Goal: Use online tool/utility: Use online tool/utility

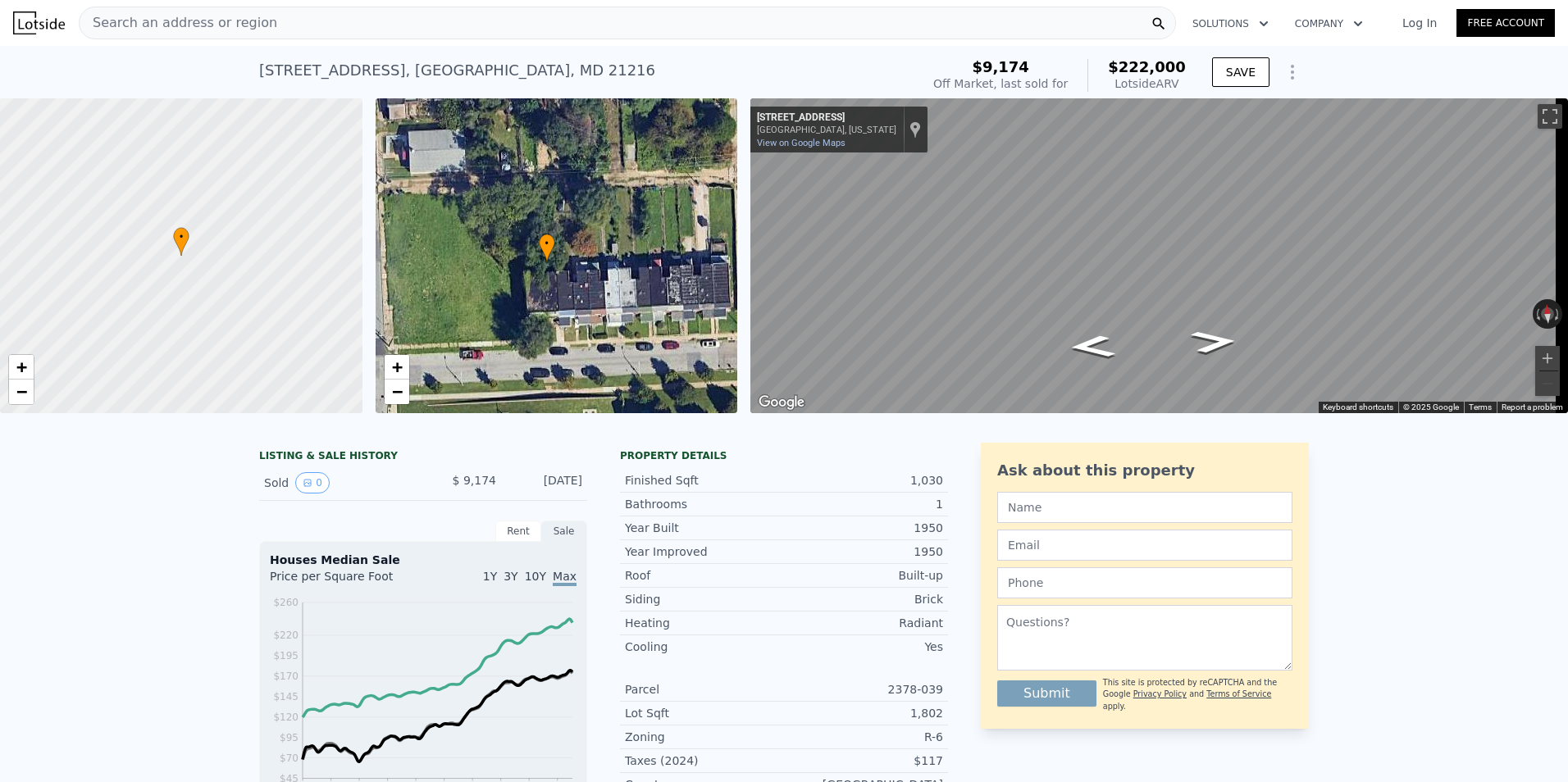
drag, startPoint x: 612, startPoint y: 314, endPoint x: 527, endPoint y: 321, distance: 85.3
click at [527, 321] on div "• + −" at bounding box center [556, 256] width 362 height 315
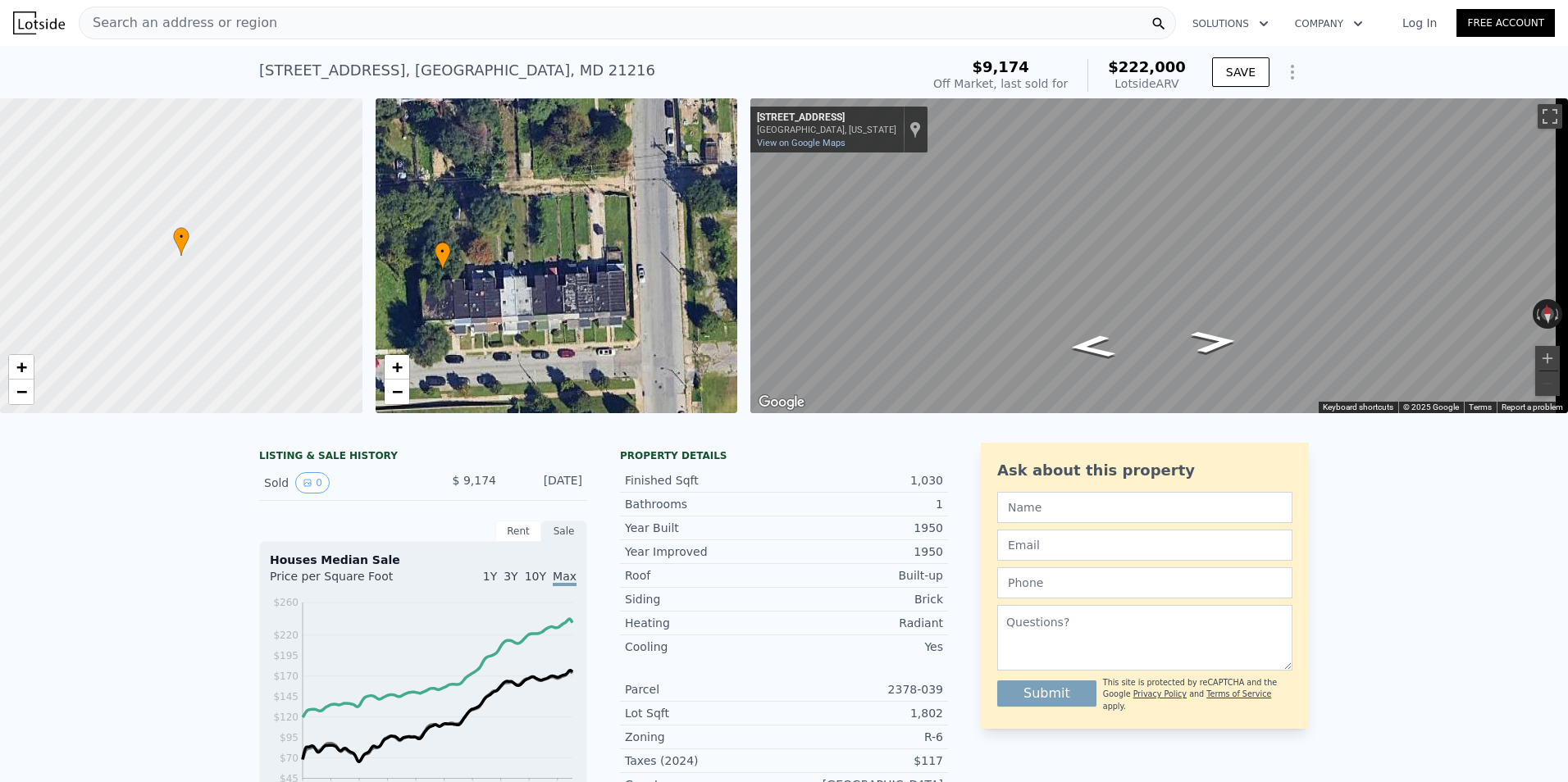
drag, startPoint x: 556, startPoint y: 317, endPoint x: 508, endPoint y: 312, distance: 48.3
click at [508, 312] on div "• + −" at bounding box center [556, 256] width 362 height 315
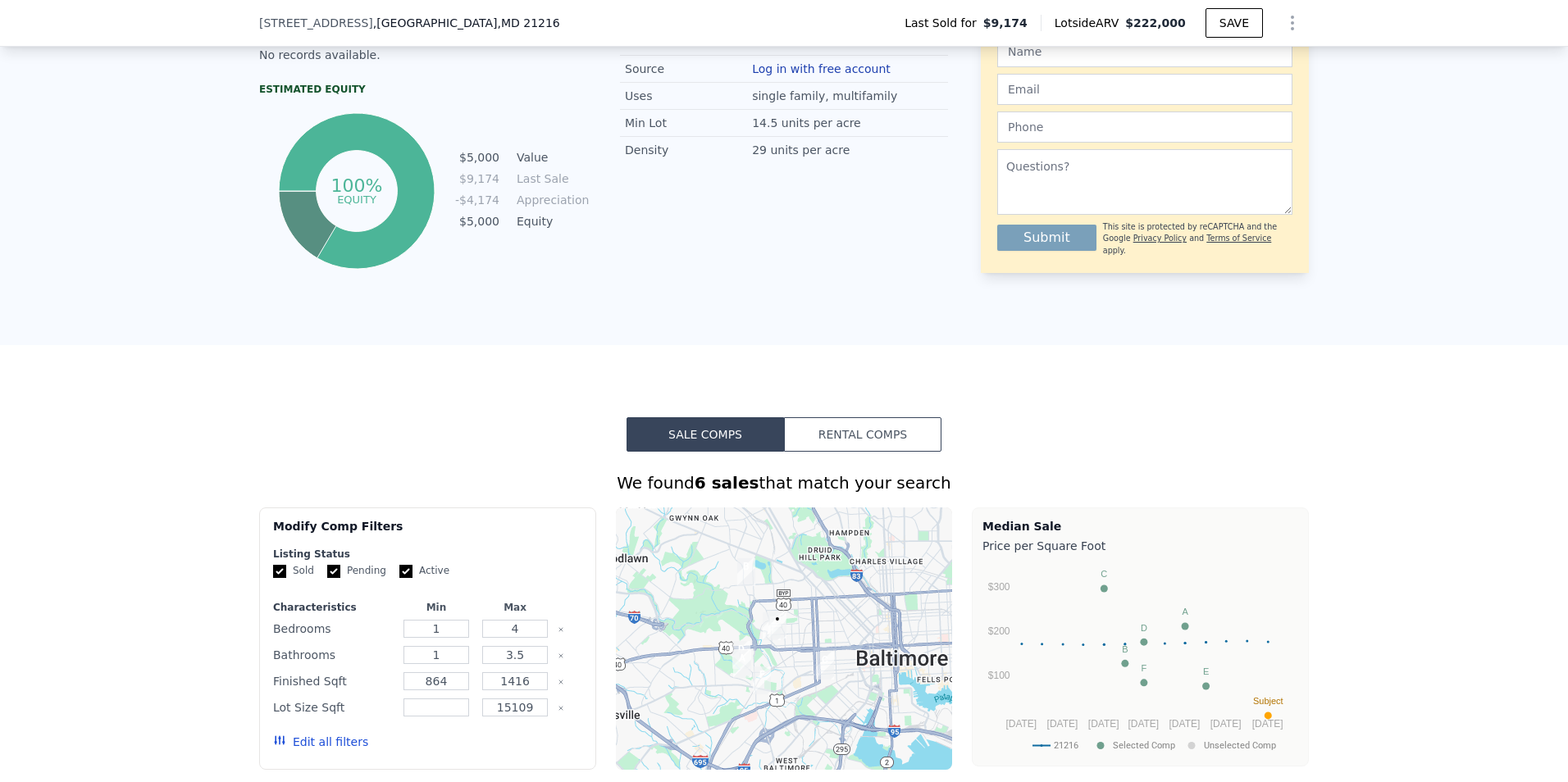
scroll to position [978, 0]
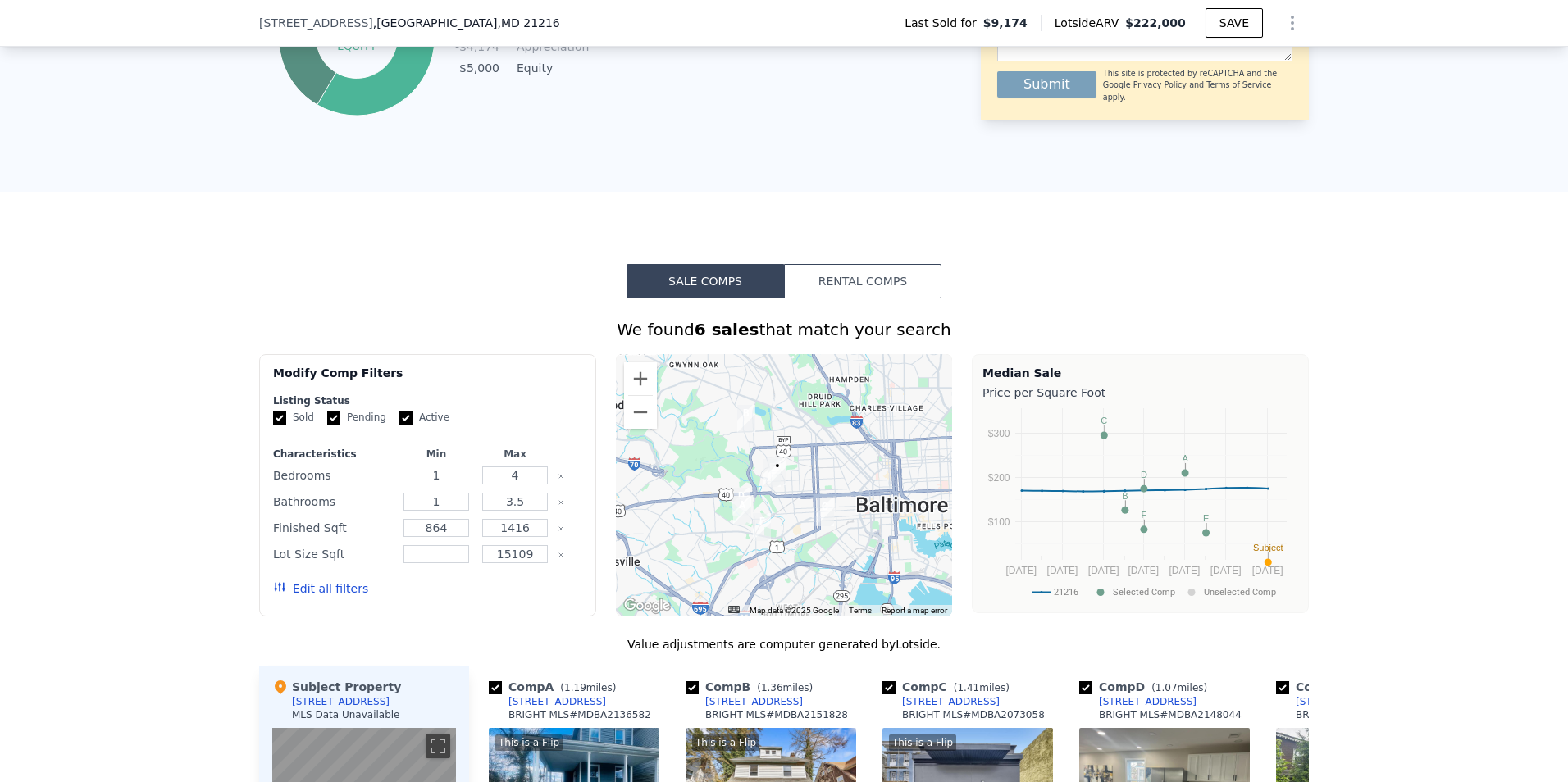
drag, startPoint x: 440, startPoint y: 491, endPoint x: 383, endPoint y: 489, distance: 57.0
click at [388, 487] on div "Bedrooms 1 4" at bounding box center [427, 475] width 309 height 23
type input "3"
drag, startPoint x: 516, startPoint y: 489, endPoint x: 455, endPoint y: 487, distance: 61.0
click at [455, 487] on div "Bedrooms 3 4" at bounding box center [427, 475] width 309 height 23
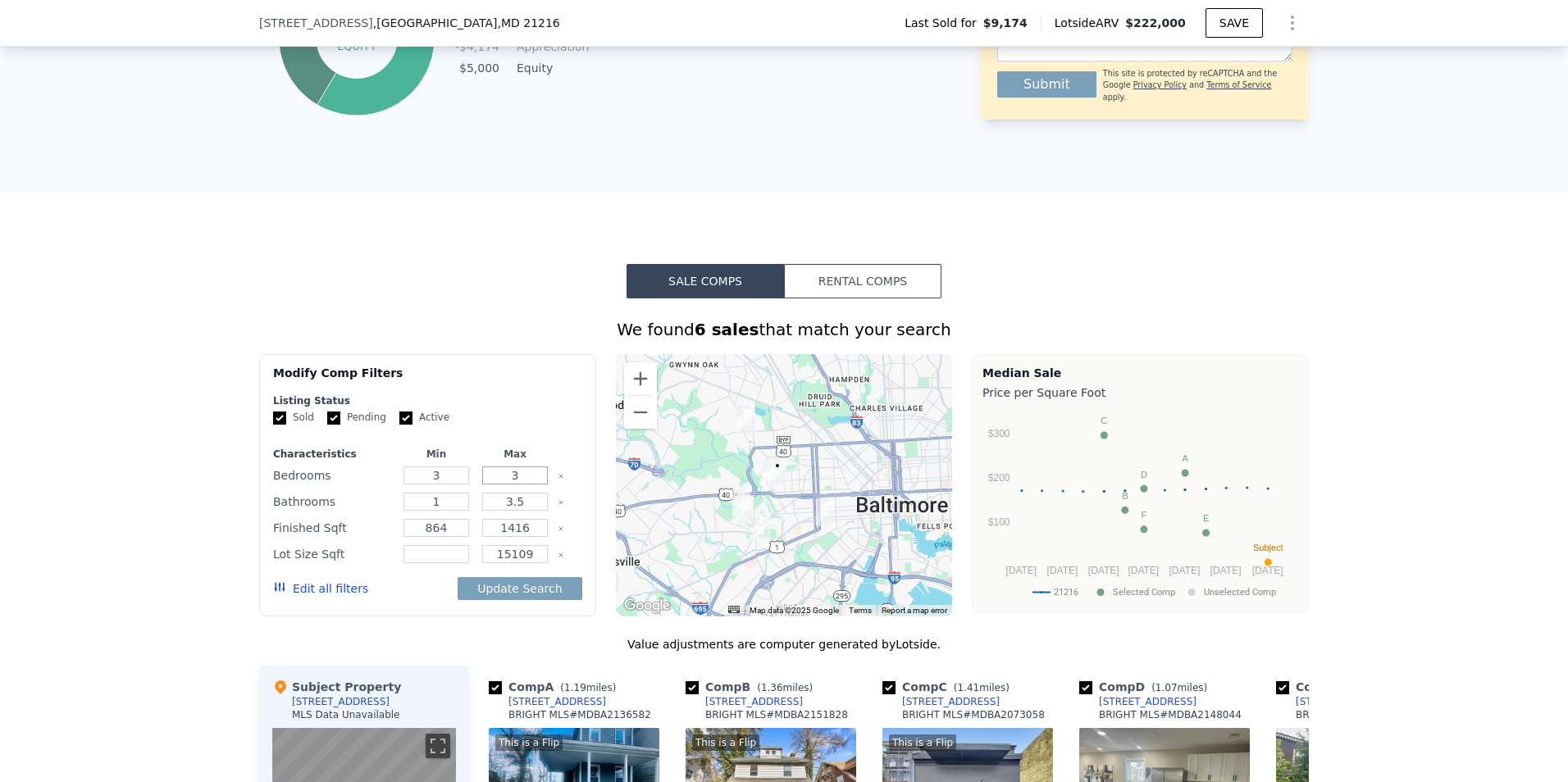
type input "3"
drag, startPoint x: 519, startPoint y: 515, endPoint x: 442, endPoint y: 503, distance: 77.9
click at [450, 507] on div "Bathrooms 1 3.5" at bounding box center [427, 502] width 309 height 23
type input "2"
click at [512, 600] on button "Update Search" at bounding box center [519, 589] width 124 height 23
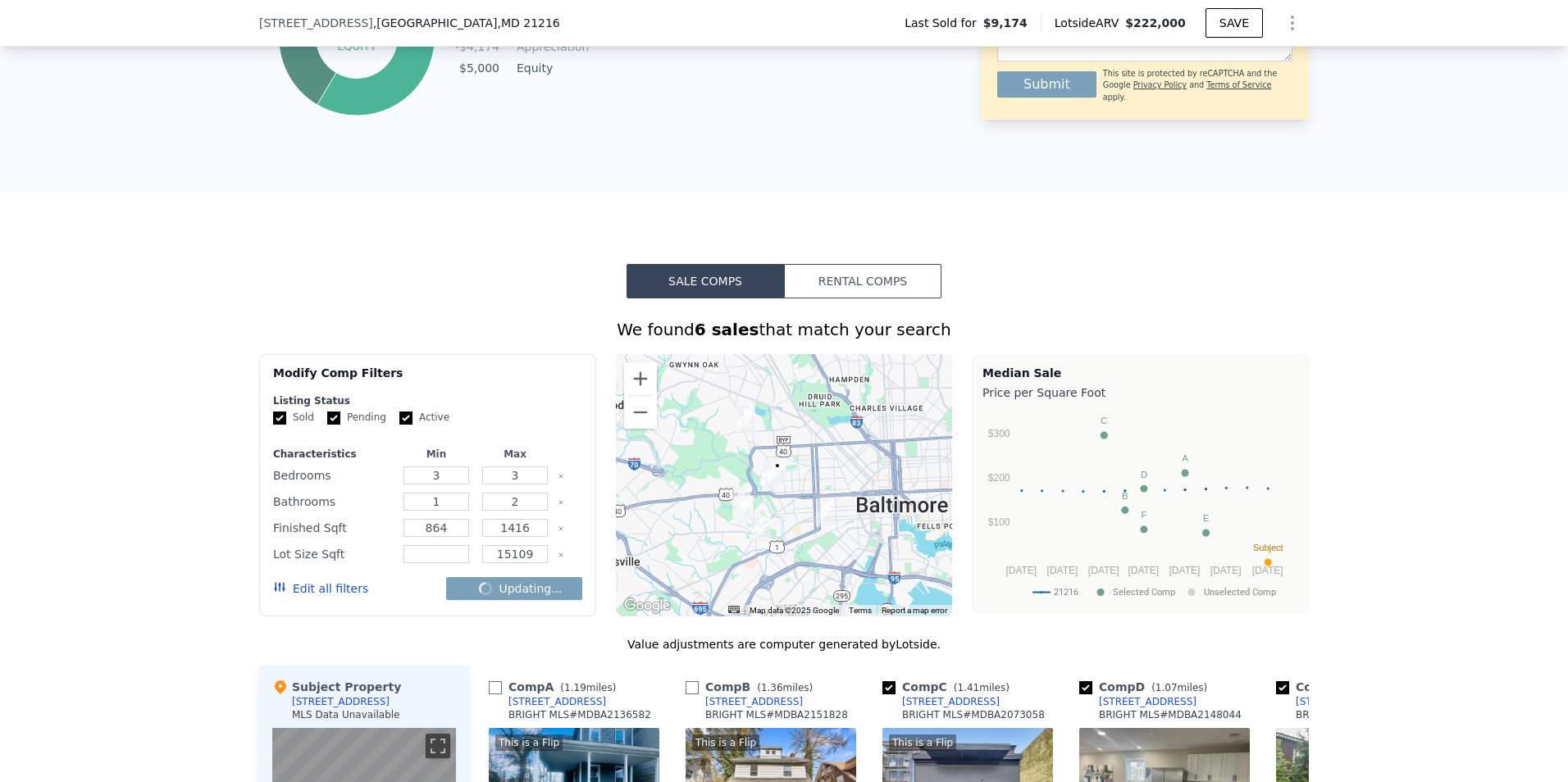
checkbox input "false"
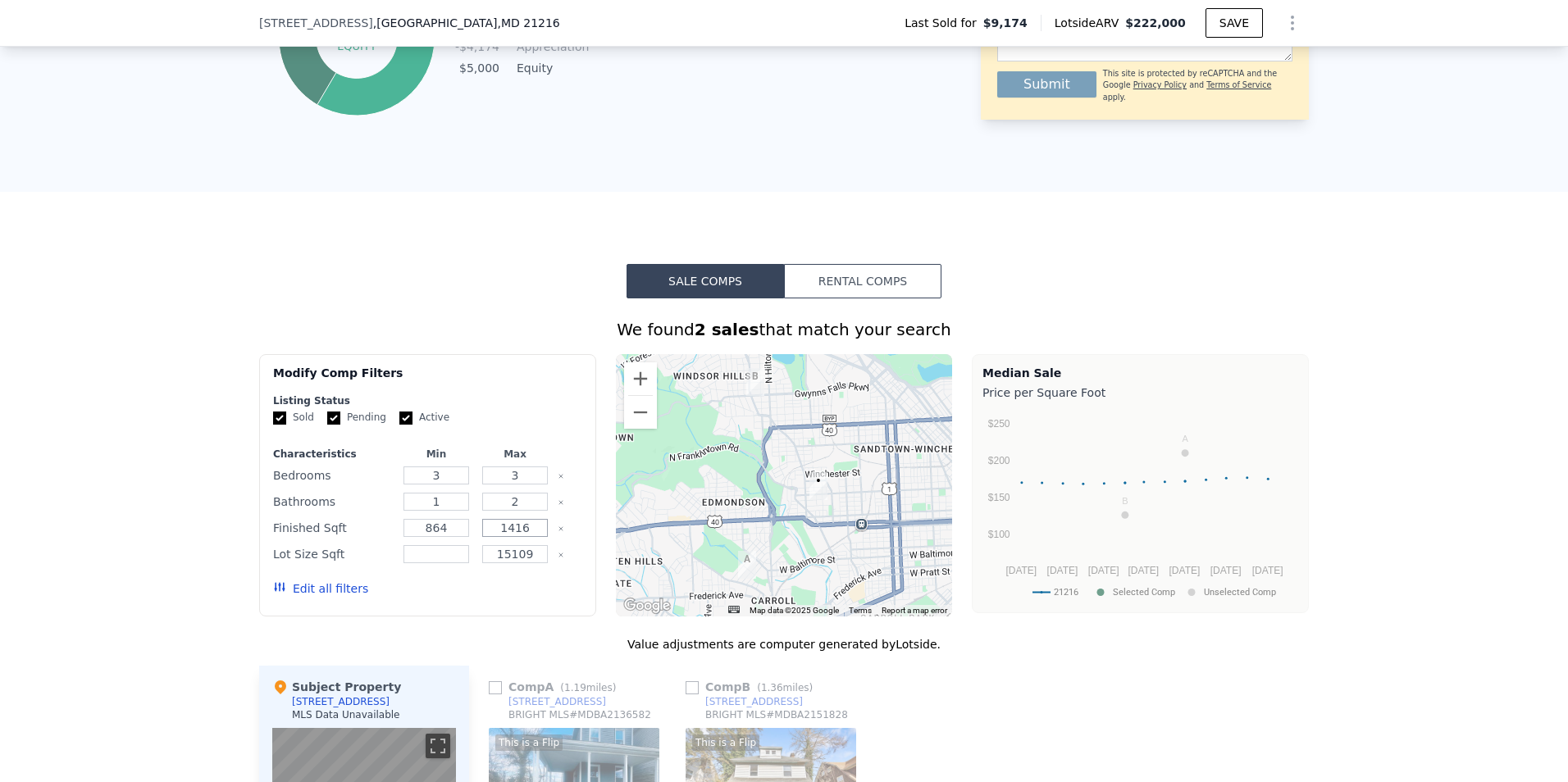
drag, startPoint x: 526, startPoint y: 541, endPoint x: 403, endPoint y: 536, distance: 123.1
click at [403, 536] on div "Finished Sqft 864 1416" at bounding box center [427, 527] width 309 height 23
type input "1200"
click at [495, 595] on button "Update Search" at bounding box center [519, 589] width 124 height 23
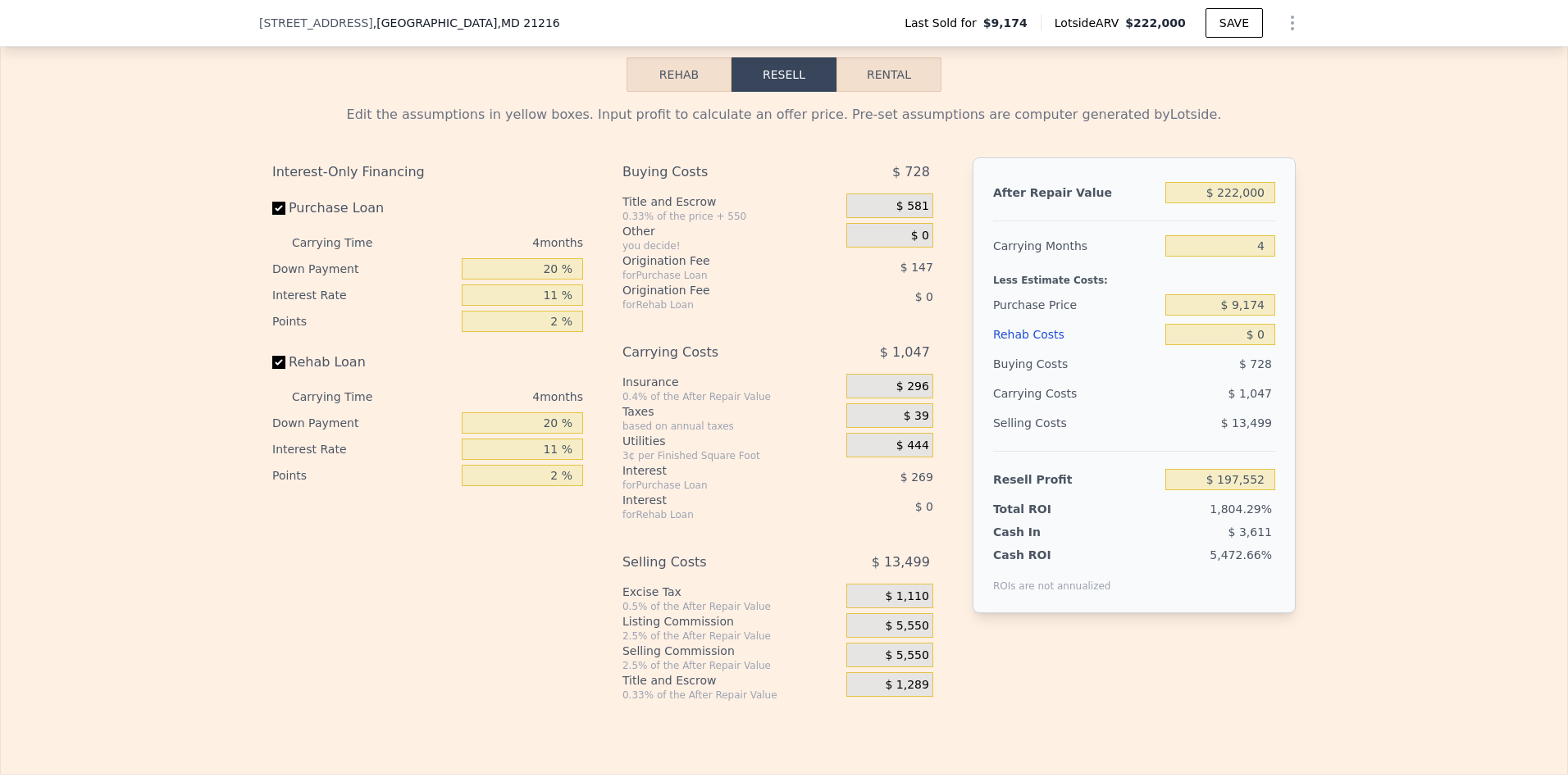
scroll to position [2290, 0]
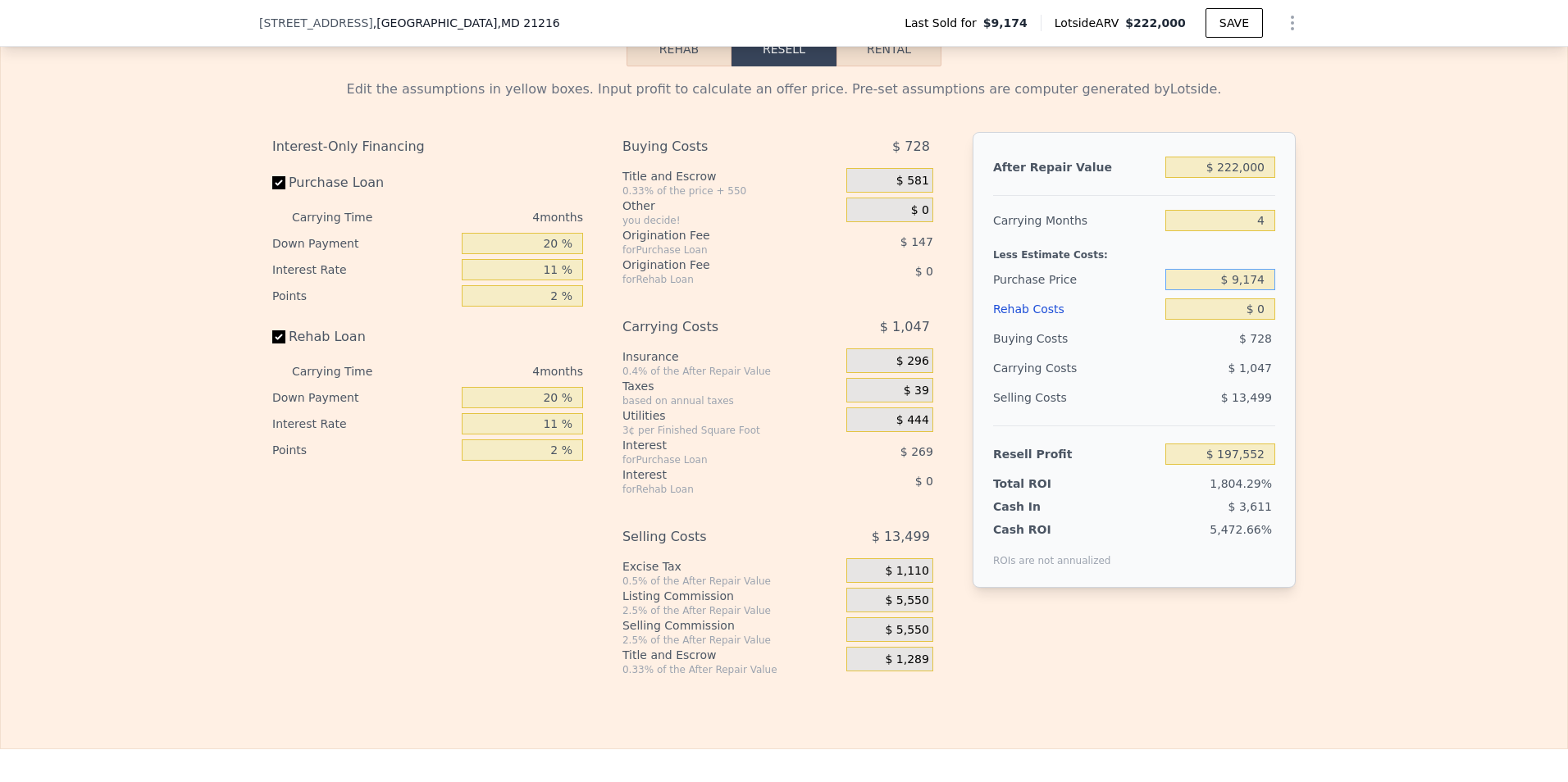
drag, startPoint x: 1215, startPoint y: 296, endPoint x: 1293, endPoint y: 296, distance: 78.0
click at [1292, 296] on div "Edit the assumptions in yellow boxes. Input profit to calculate an offer price.…" at bounding box center [784, 371] width 1050 height 610
type input "$ 18,000"
type input "$ 188,296"
type input "$ 9"
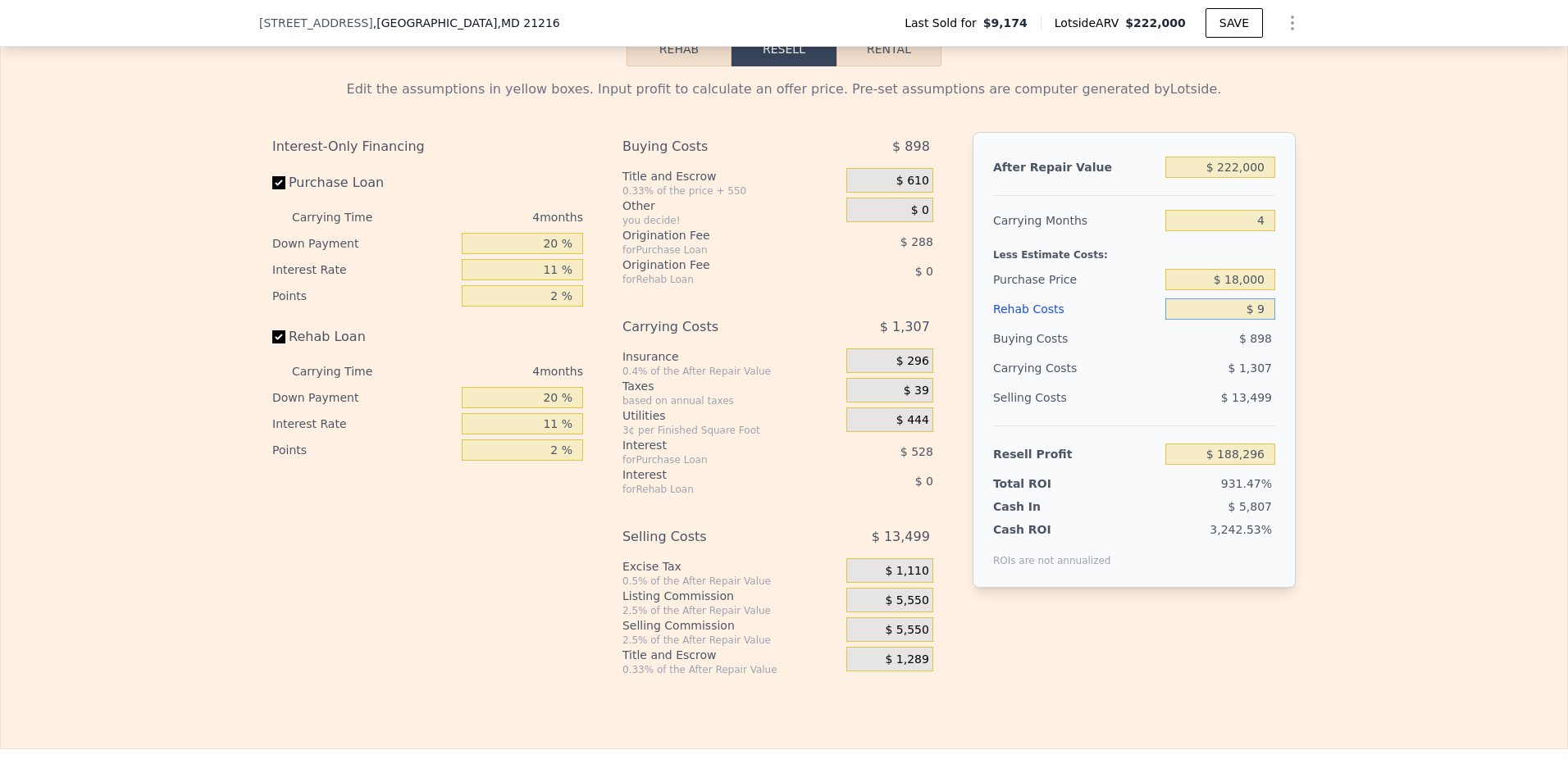
type input "$ 188,287"
type input "$ 90"
type input "$ 188,201"
type input "$ 900"
type input "$ 187,354"
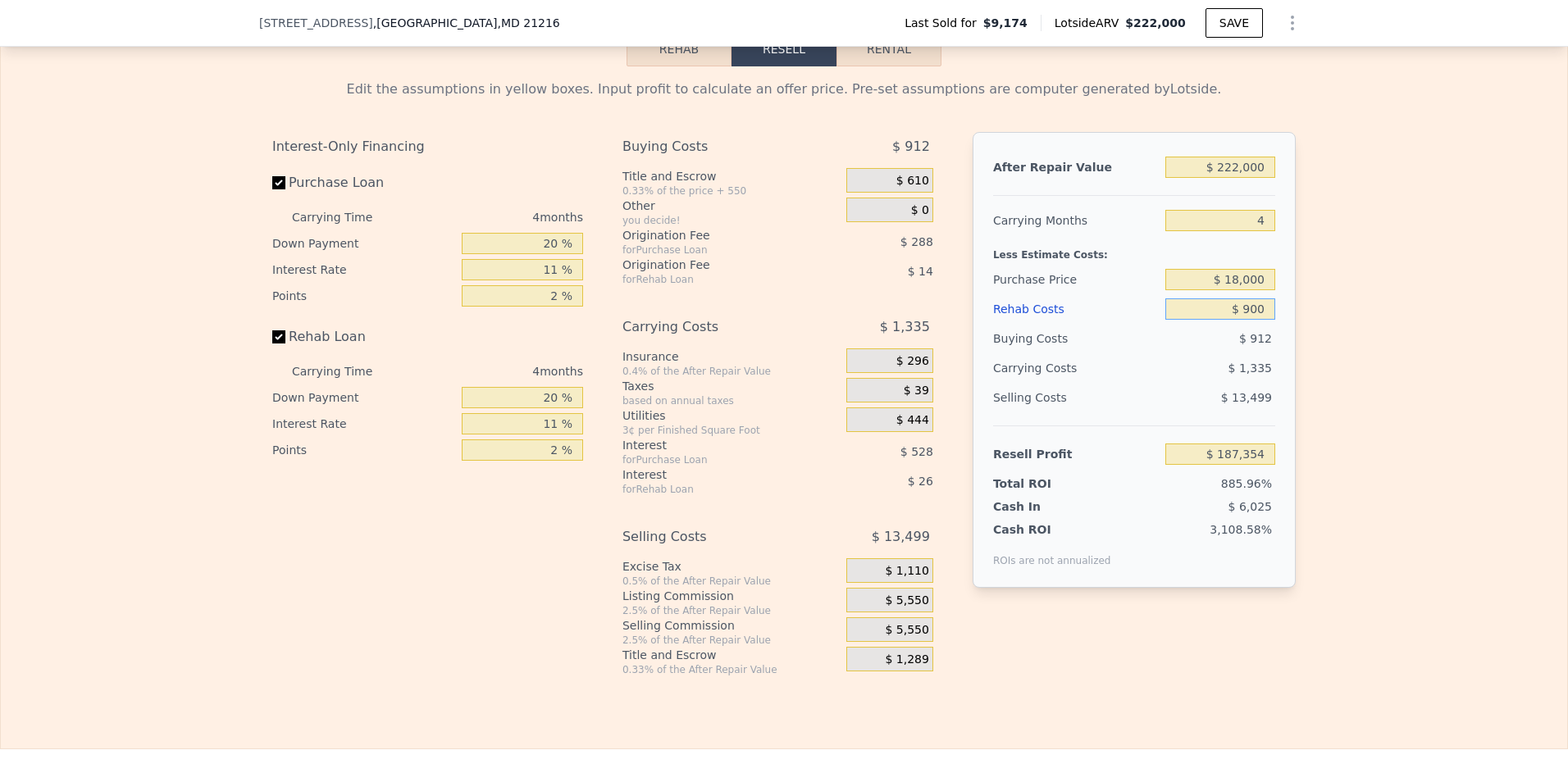
type input "$ 9,000"
type input "$ 178,888"
type input "$ 90,000"
type input "$ 94,216"
type input "$ 90,000"
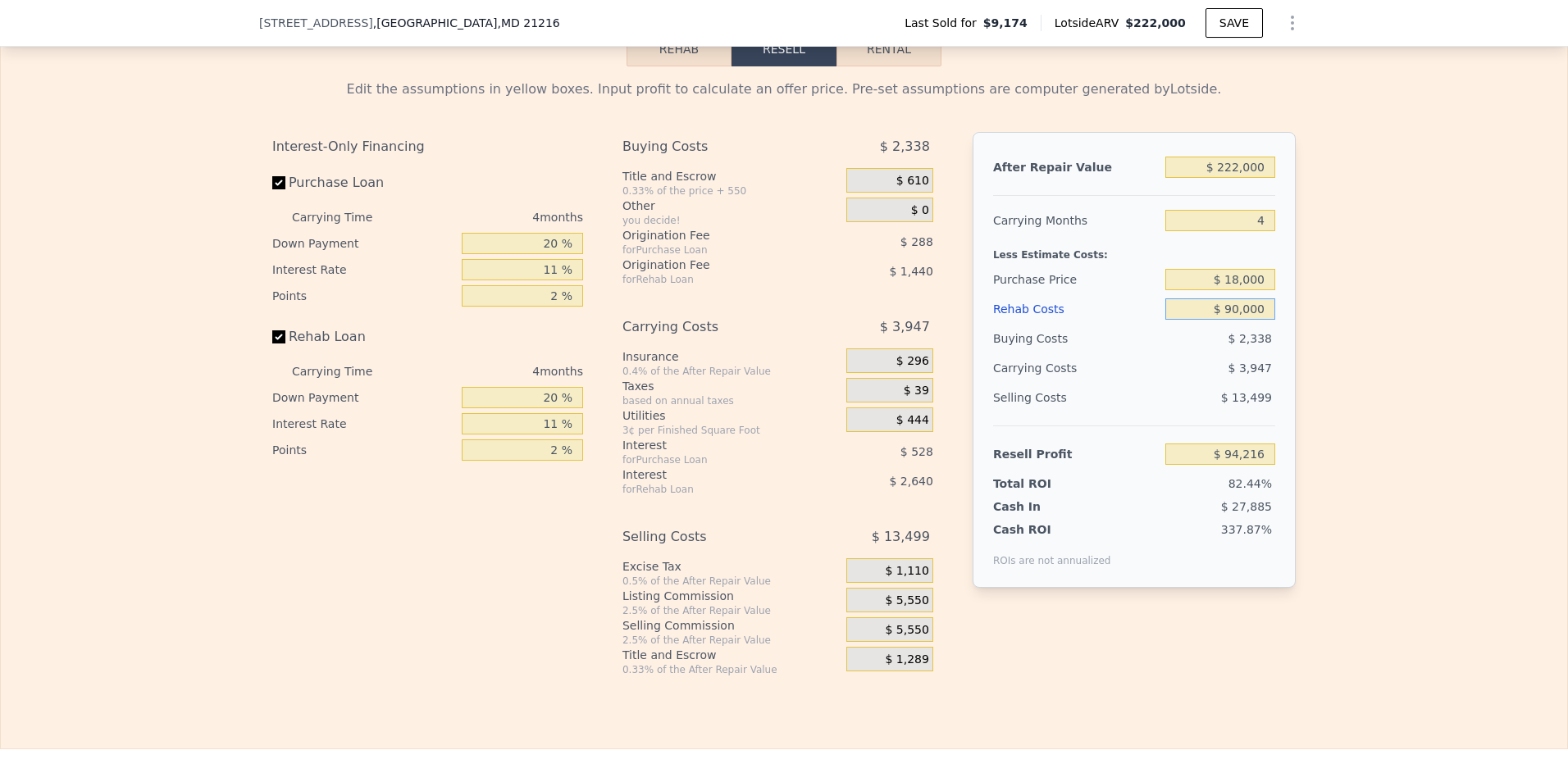
type input "1"
type input "4"
type input "3.5"
type input "1416"
checkbox input "true"
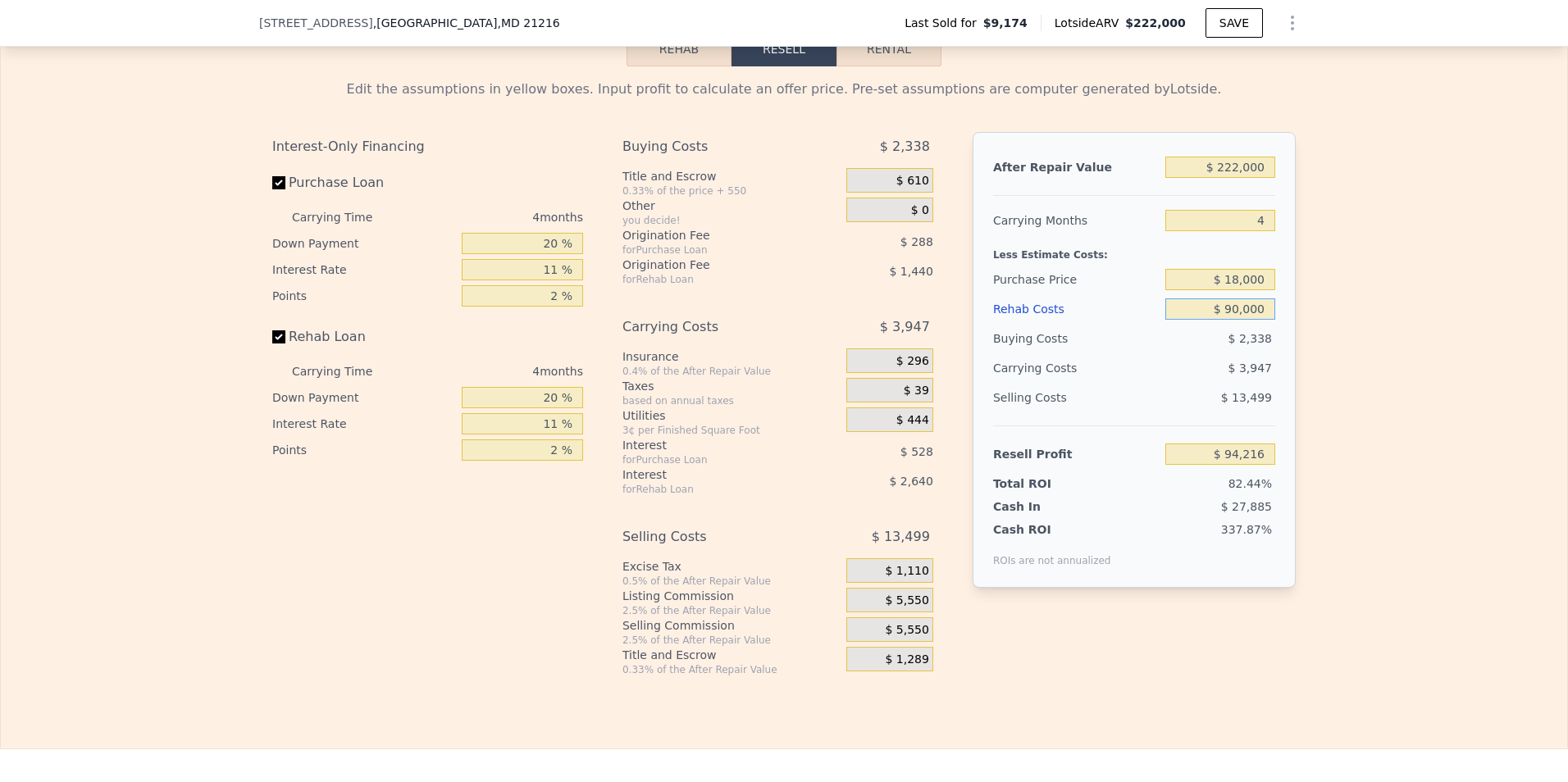
checkbox input "true"
type input "$ 0"
type input "$ 197,552"
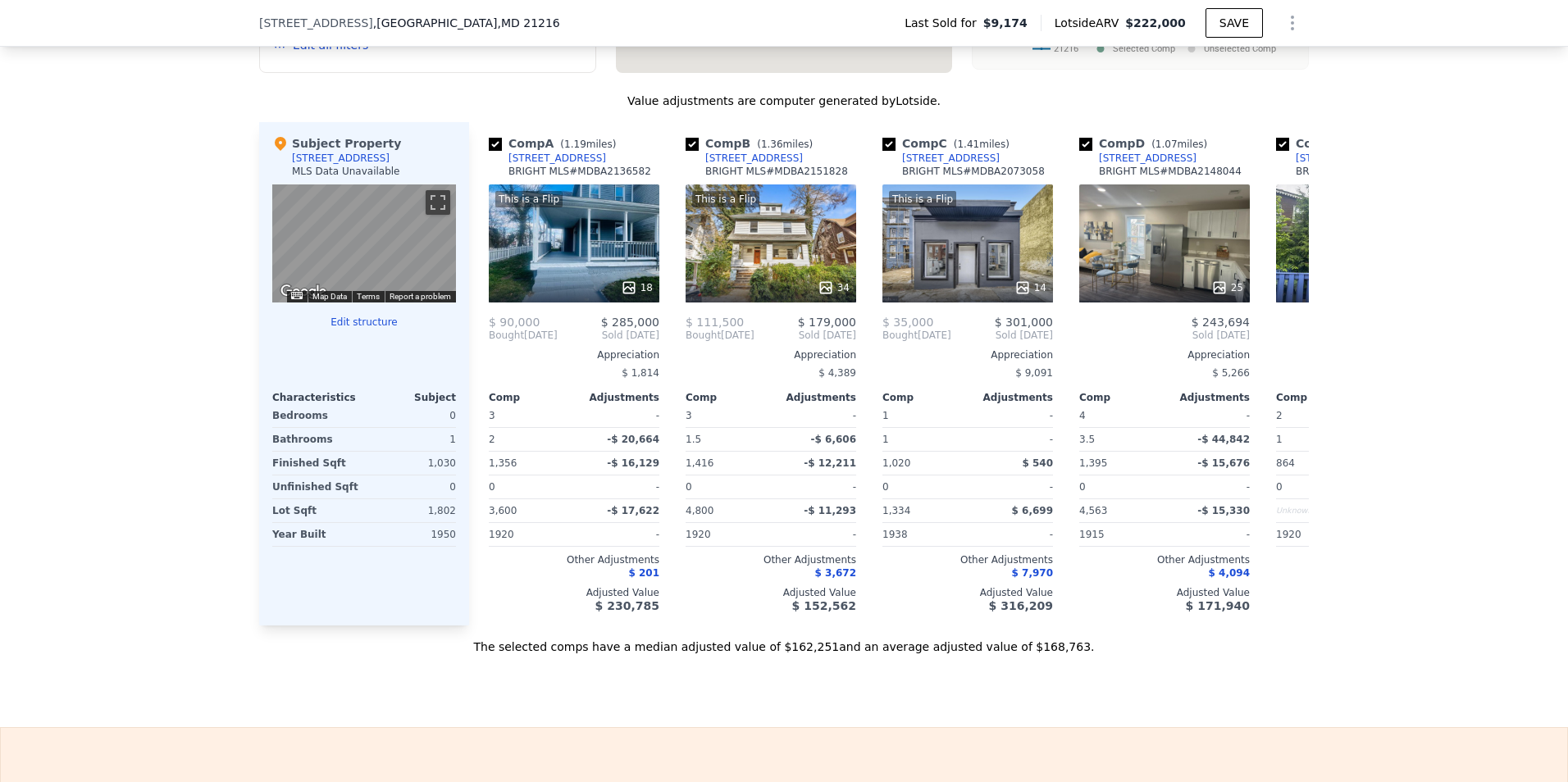
scroll to position [1482, 0]
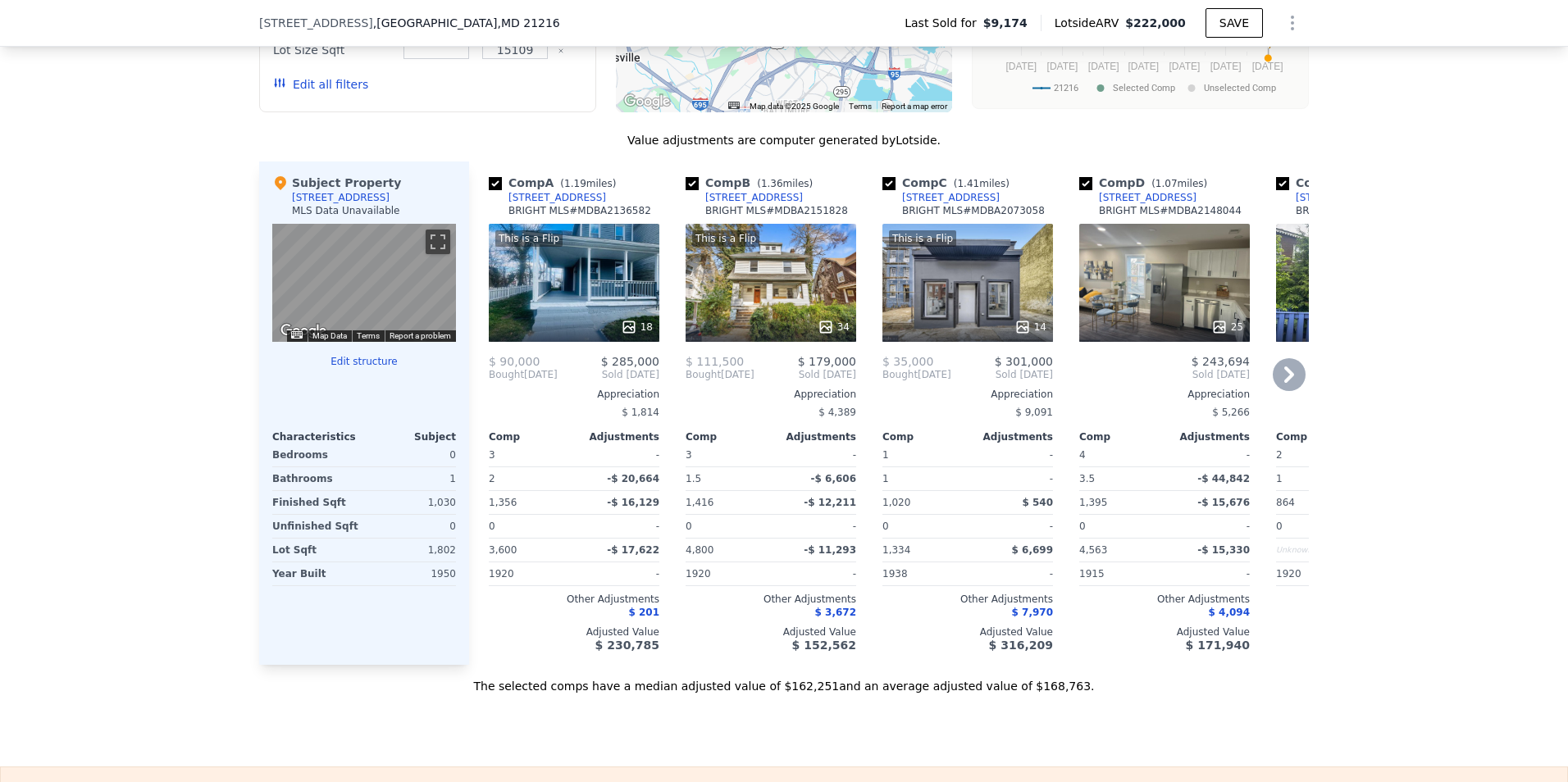
click at [1284, 382] on icon at bounding box center [1289, 374] width 10 height 16
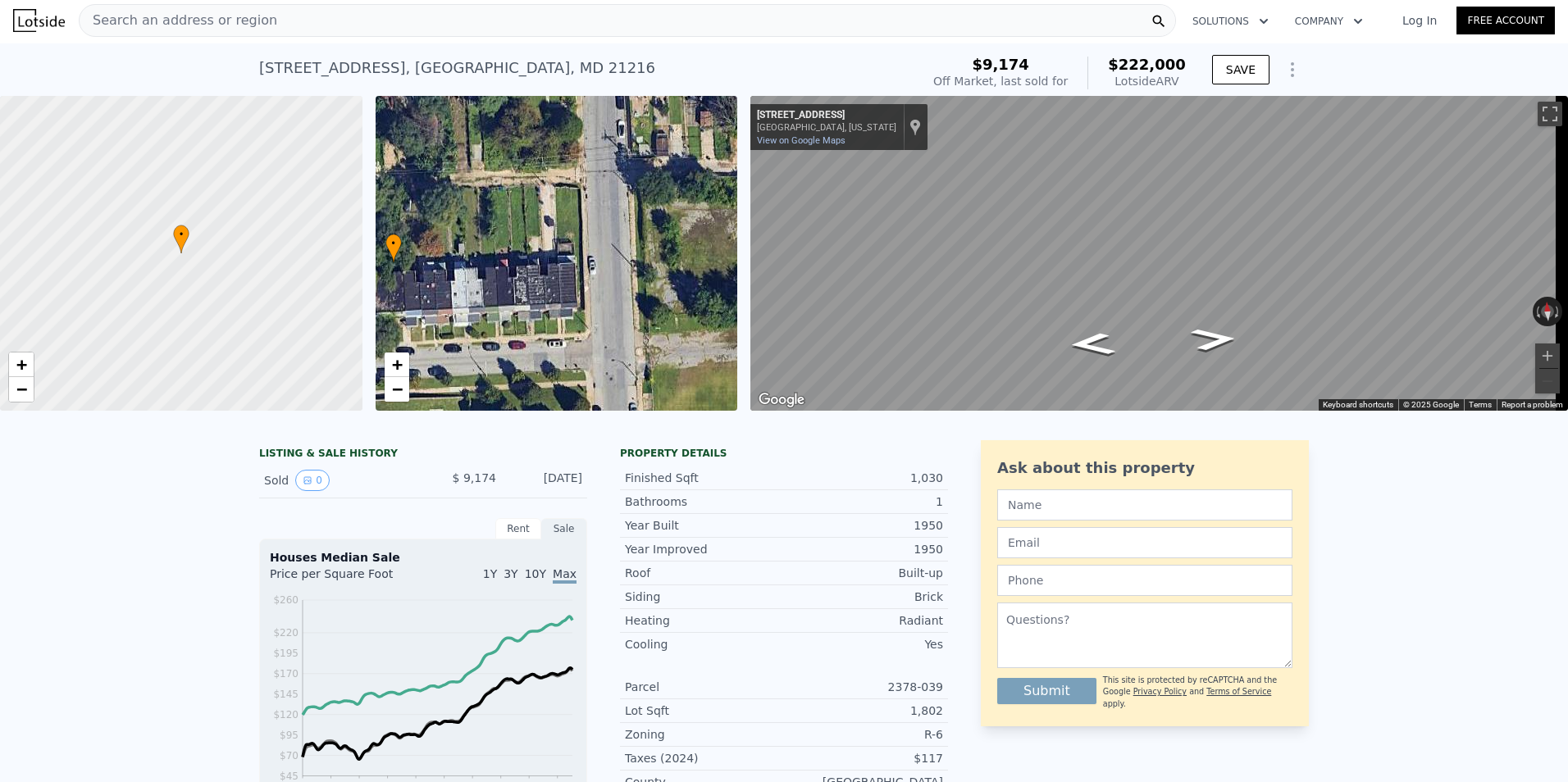
scroll to position [0, 0]
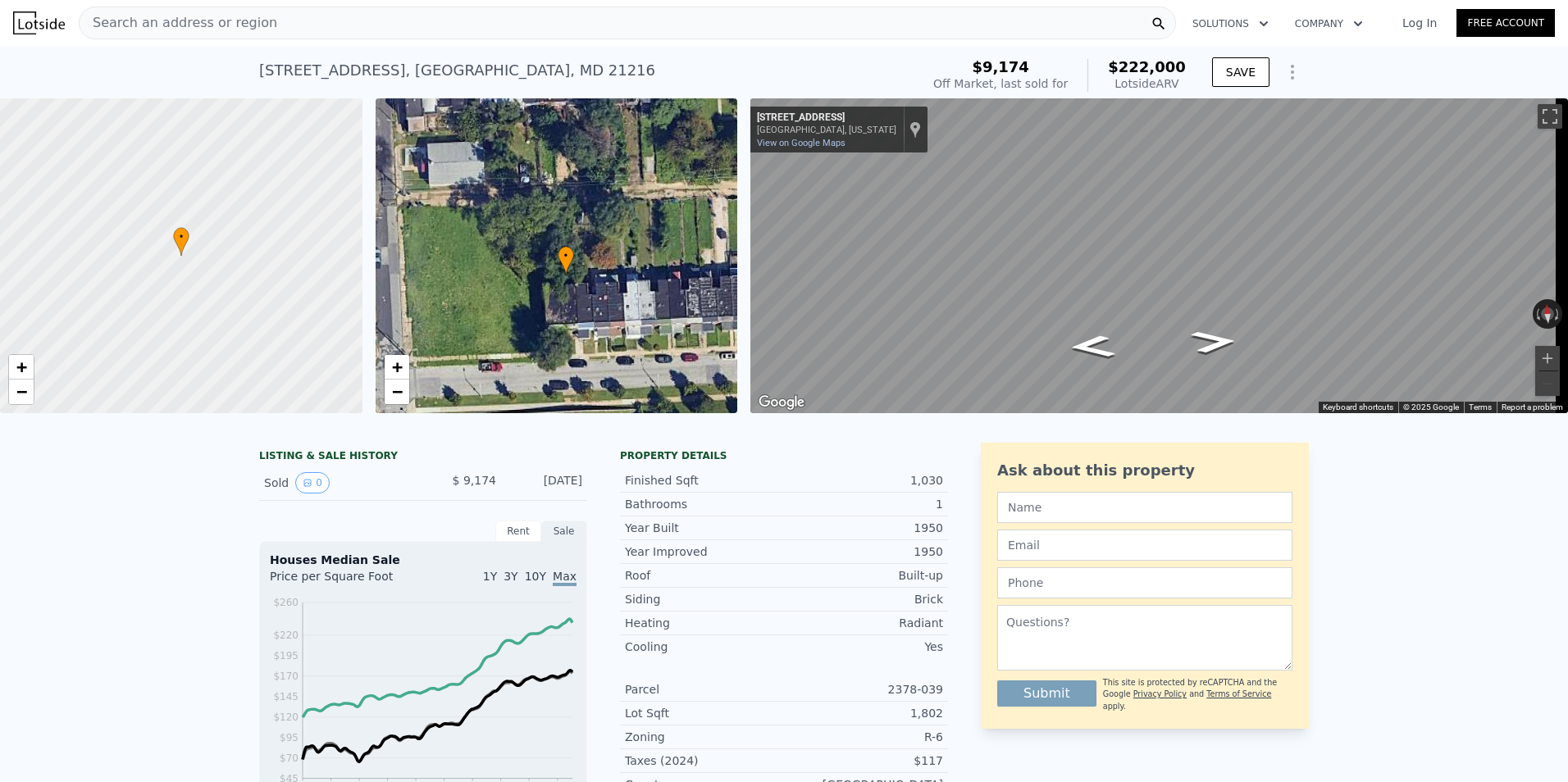
drag, startPoint x: 441, startPoint y: 319, endPoint x: 614, endPoint y: 329, distance: 173.3
click at [614, 329] on div "• + −" at bounding box center [556, 256] width 362 height 315
click at [559, 318] on div "• + −" at bounding box center [556, 256] width 362 height 315
click at [400, 372] on span "+" at bounding box center [396, 367] width 11 height 20
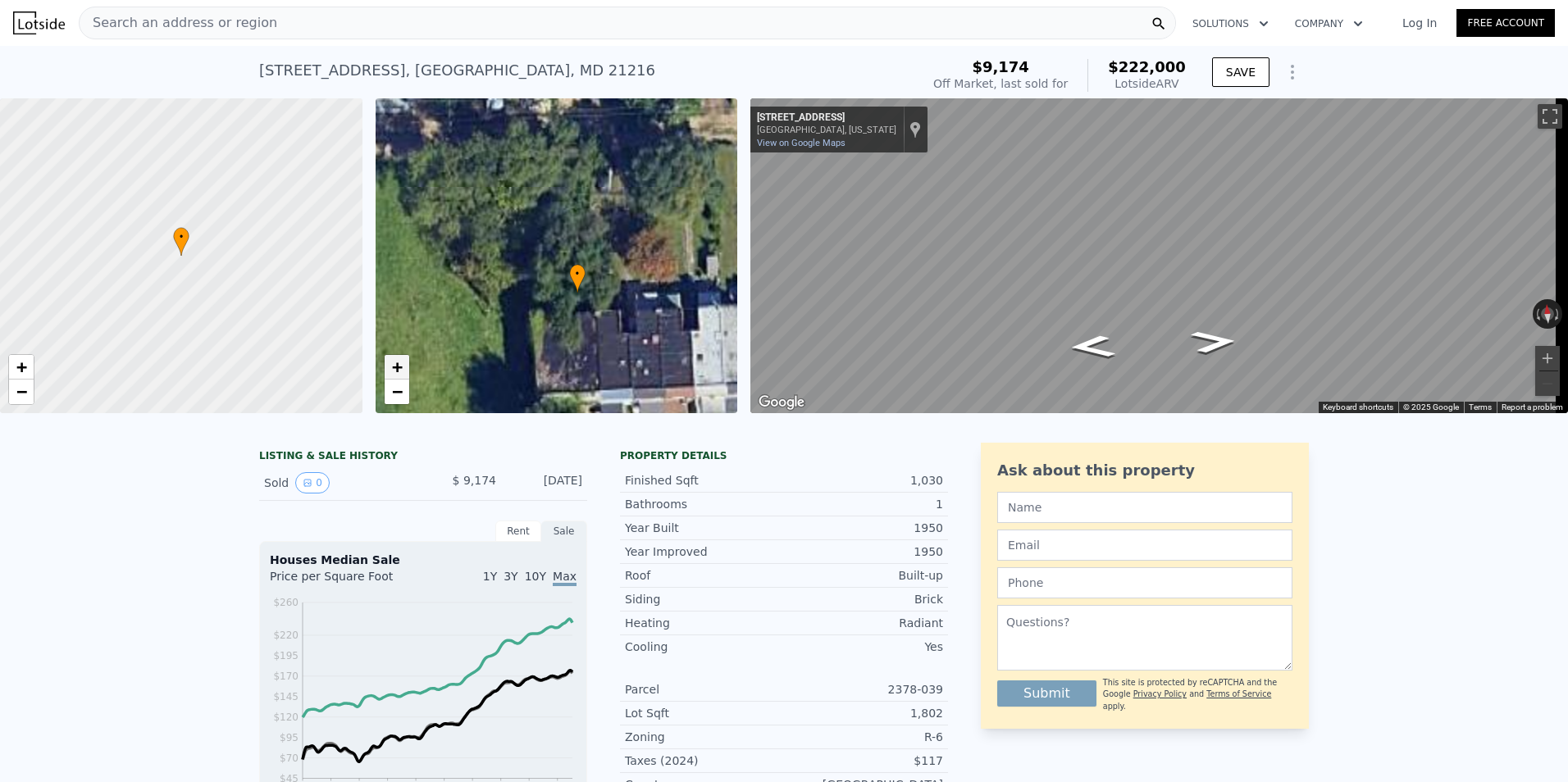
click at [400, 372] on span "+" at bounding box center [396, 367] width 11 height 20
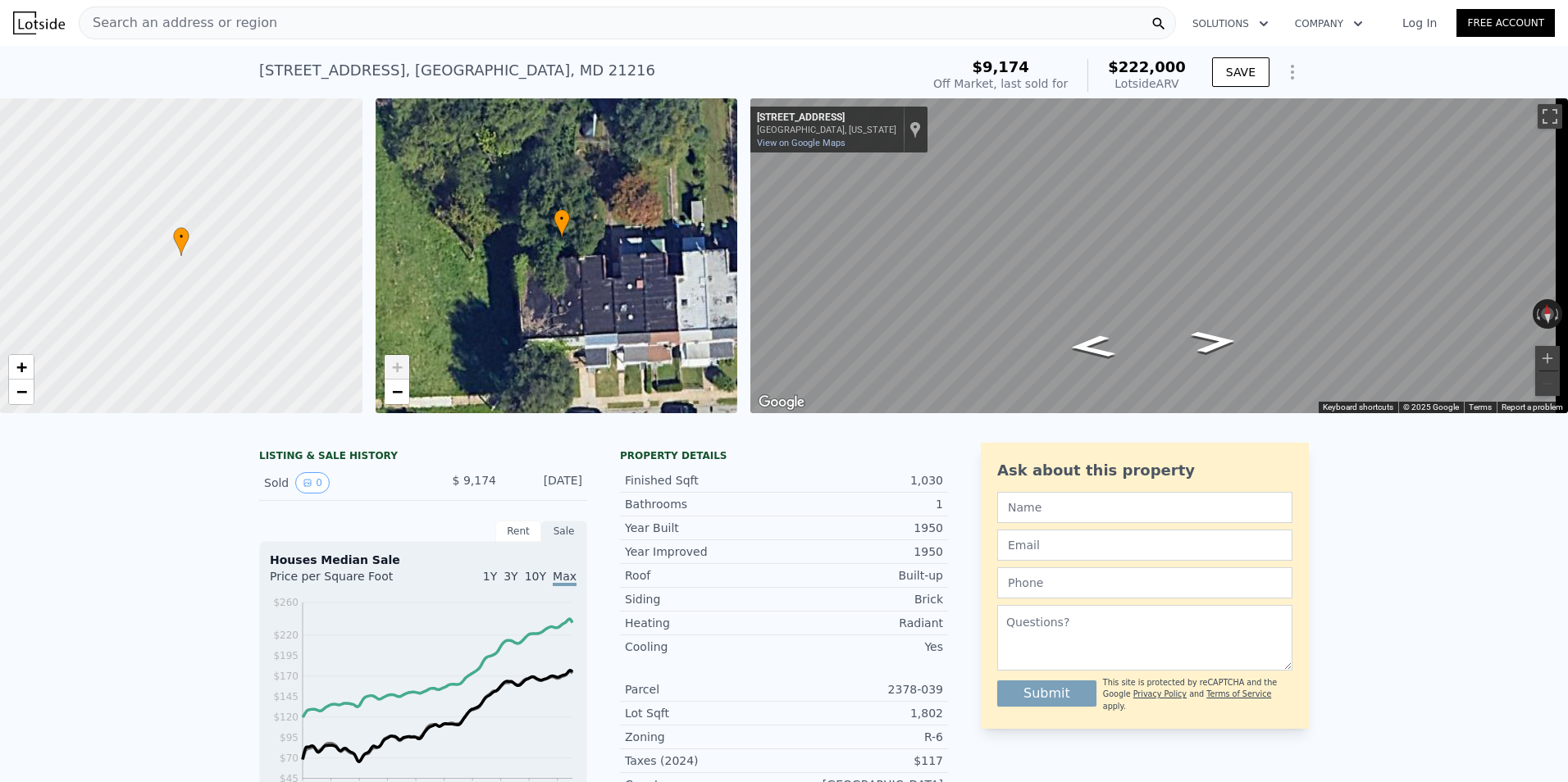
drag, startPoint x: 608, startPoint y: 371, endPoint x: 584, endPoint y: 310, distance: 65.6
click at [584, 310] on div "• + −" at bounding box center [556, 256] width 362 height 315
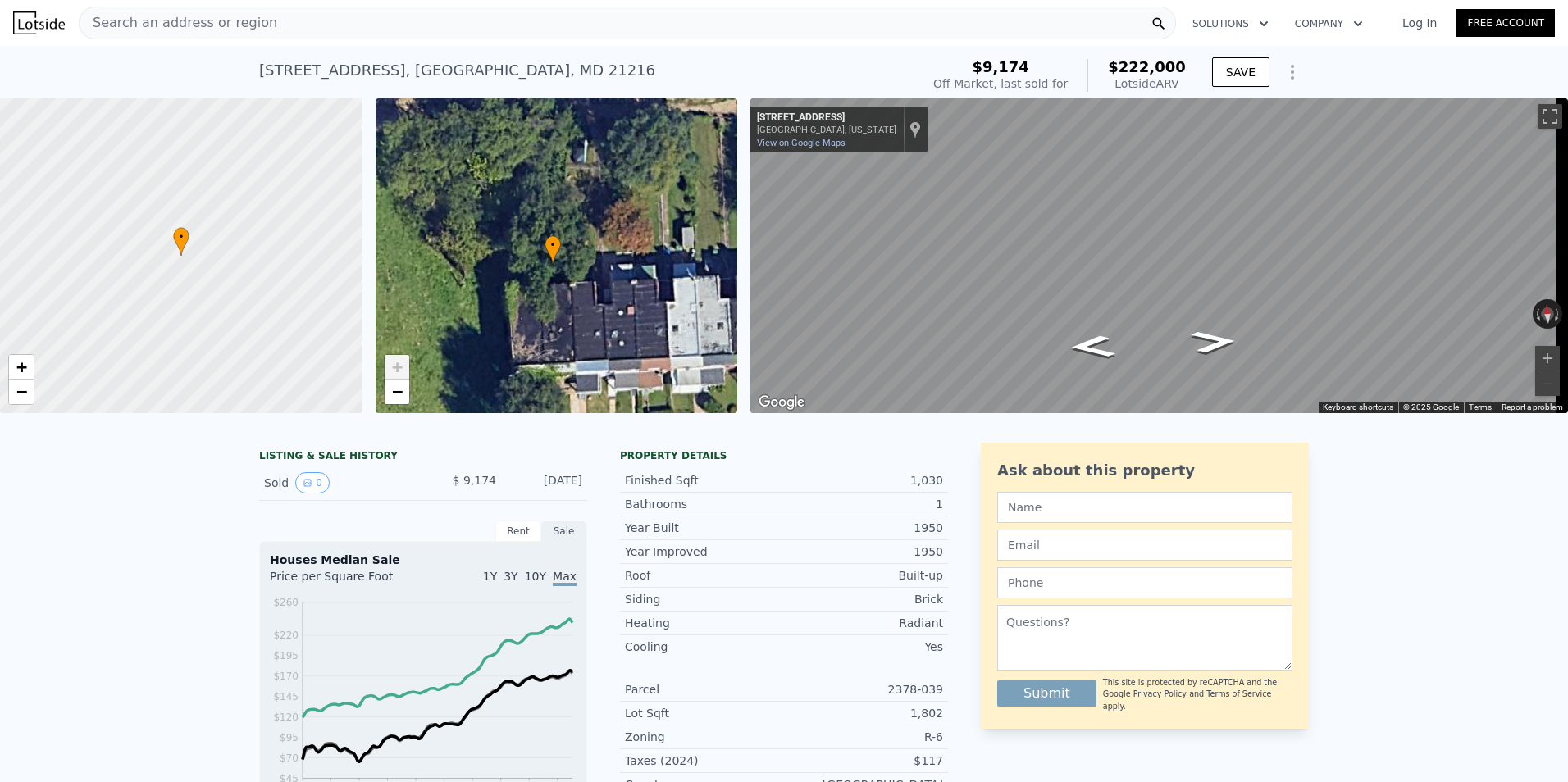
drag, startPoint x: 561, startPoint y: 324, endPoint x: 562, endPoint y: 390, distance: 66.0
click at [562, 390] on div "• + −" at bounding box center [556, 256] width 362 height 315
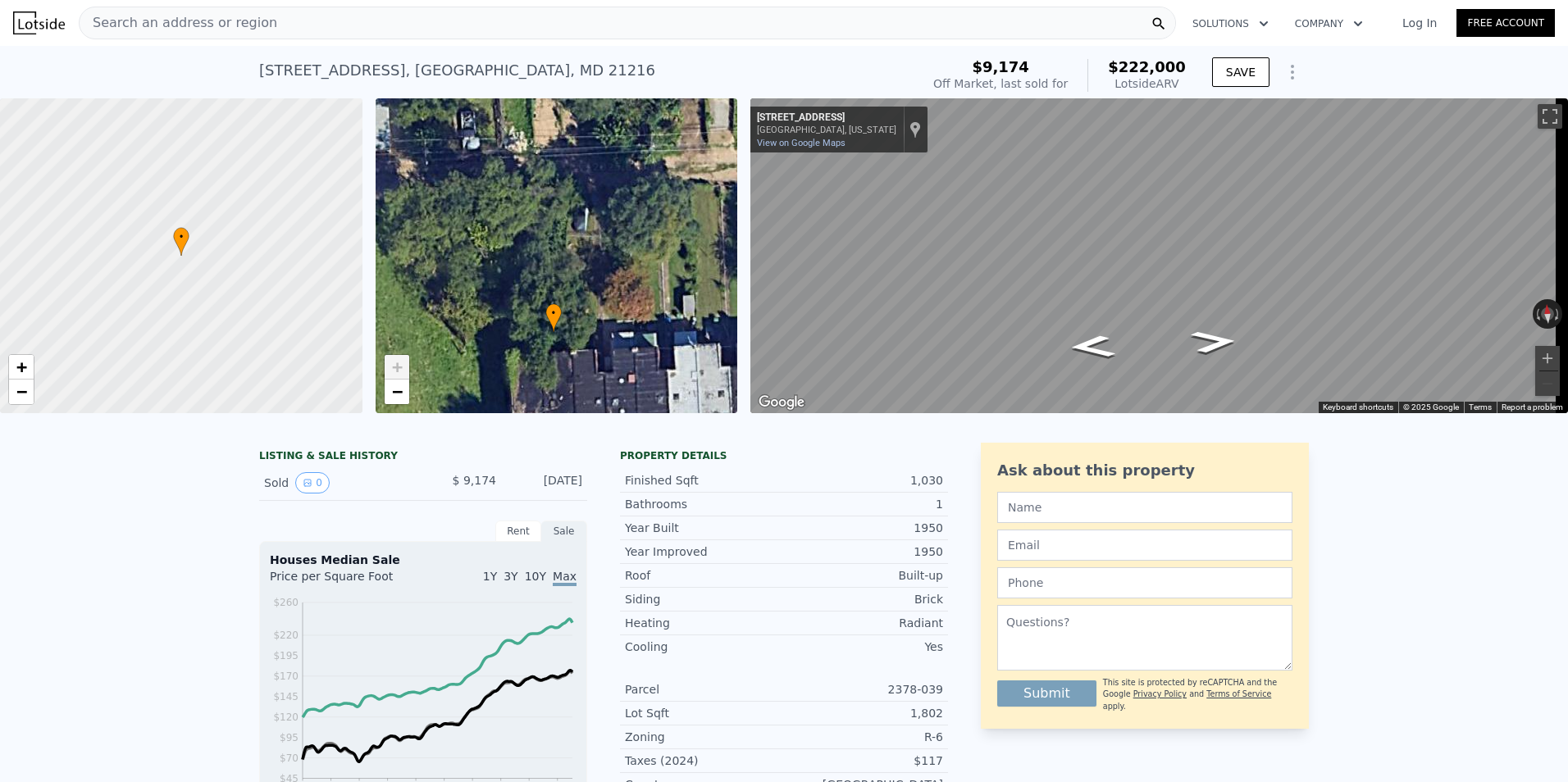
drag, startPoint x: 574, startPoint y: 294, endPoint x: 574, endPoint y: 341, distance: 47.0
click at [574, 341] on div "• + −" at bounding box center [556, 256] width 362 height 315
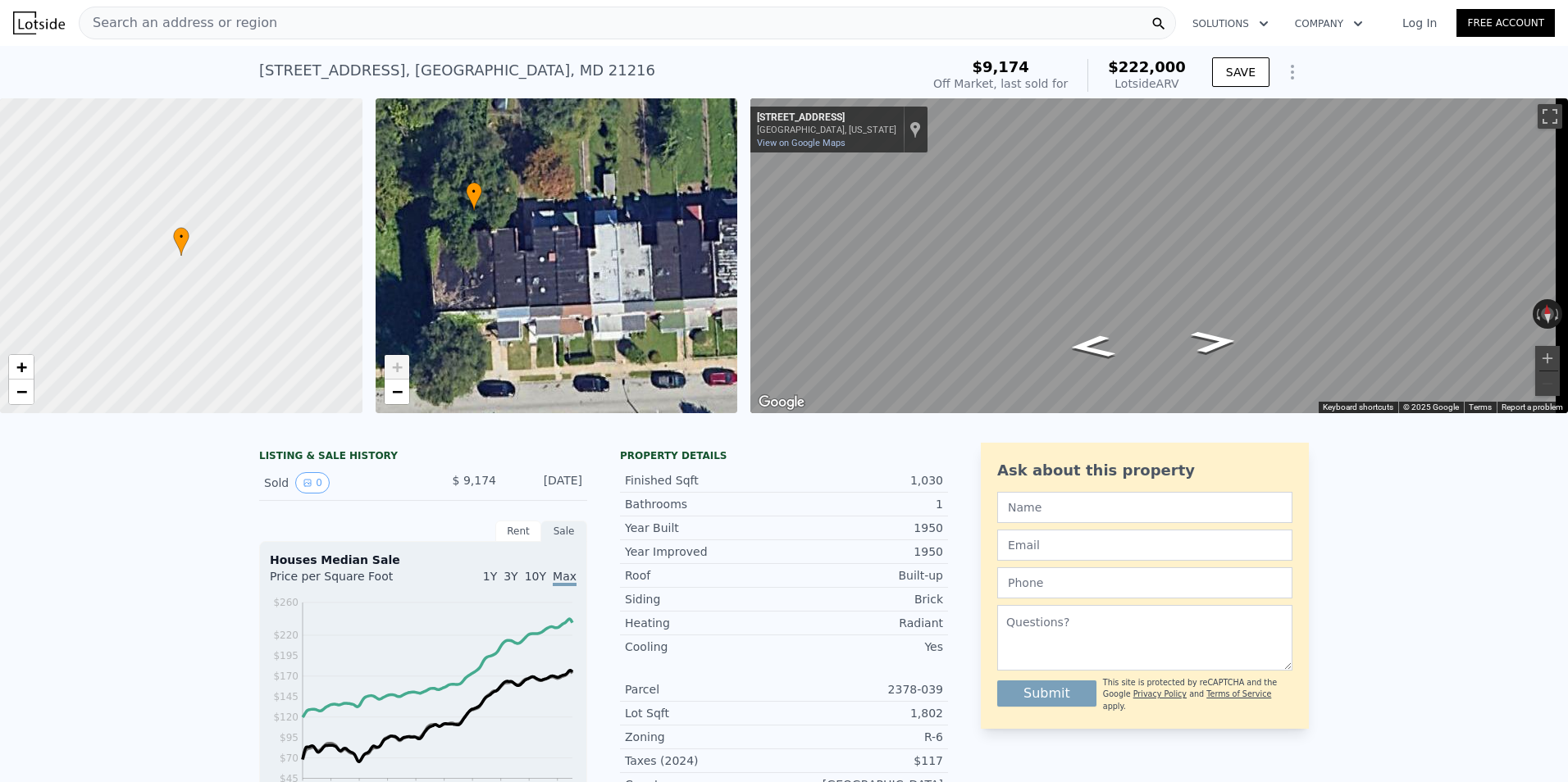
drag, startPoint x: 571, startPoint y: 342, endPoint x: 474, endPoint y: 181, distance: 188.0
click at [474, 181] on div "• + −" at bounding box center [556, 256] width 362 height 315
